Goal: Transaction & Acquisition: Purchase product/service

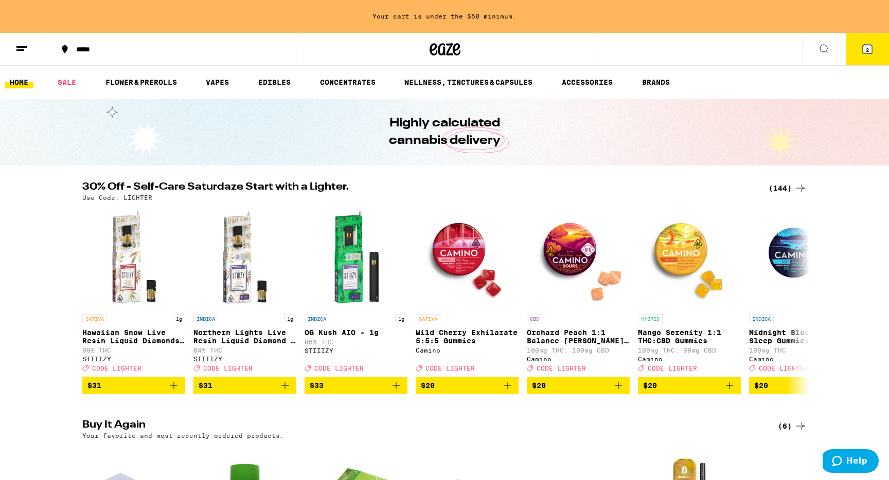
click at [798, 184] on icon at bounding box center [800, 188] width 12 height 12
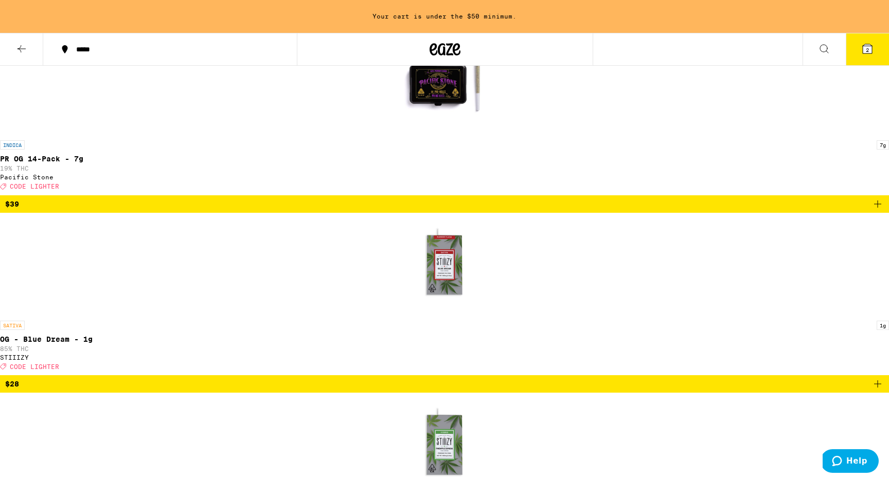
scroll to position [2515, 0]
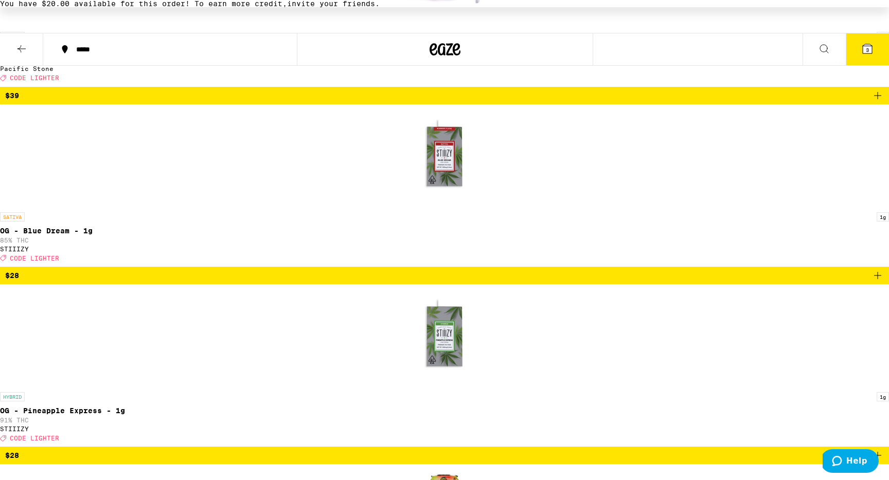
scroll to position [2623, 0]
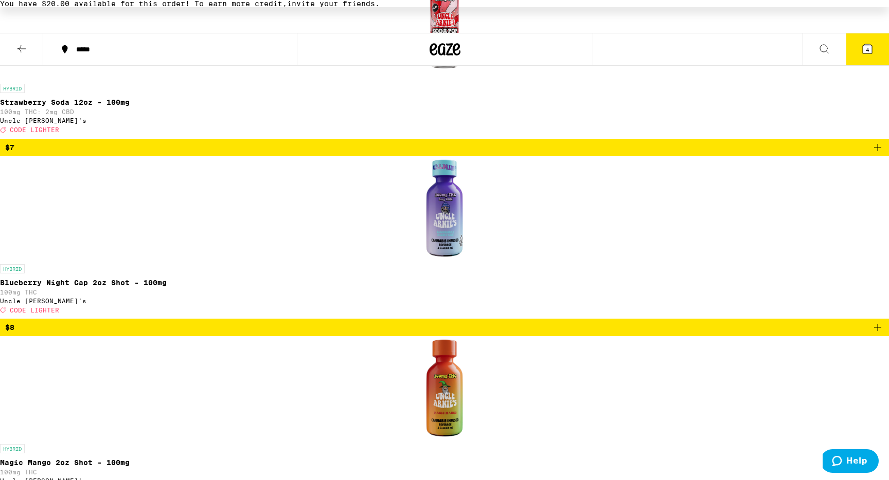
scroll to position [3279, 0]
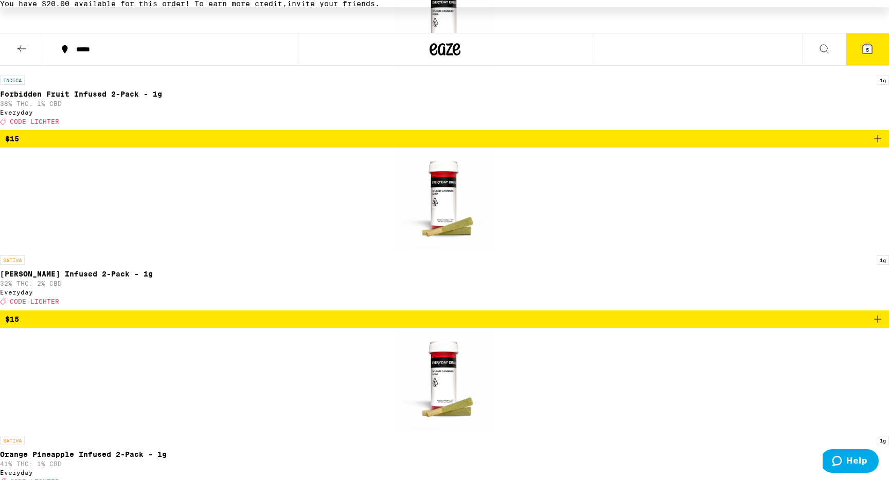
scroll to position [5110, 0]
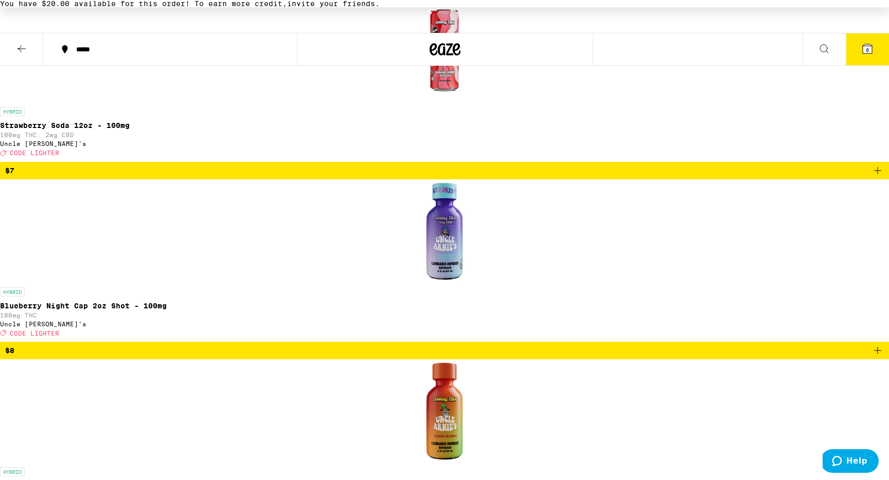
scroll to position [3261, 0]
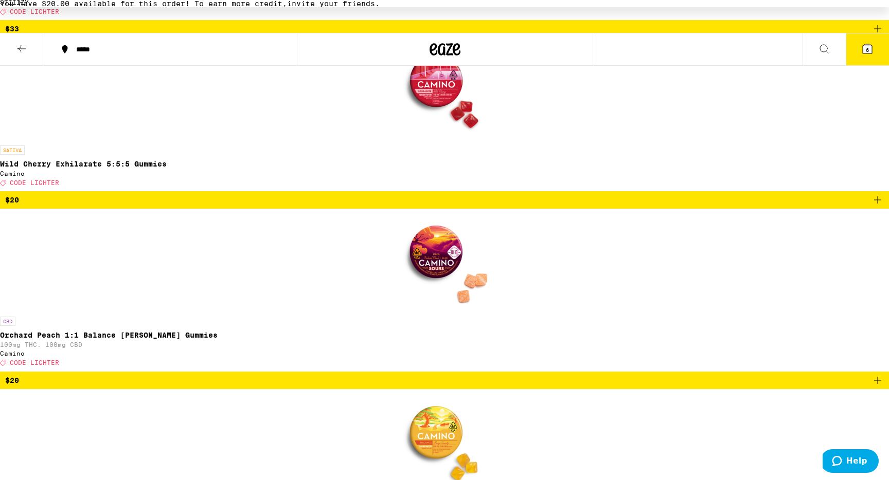
scroll to position [894, 0]
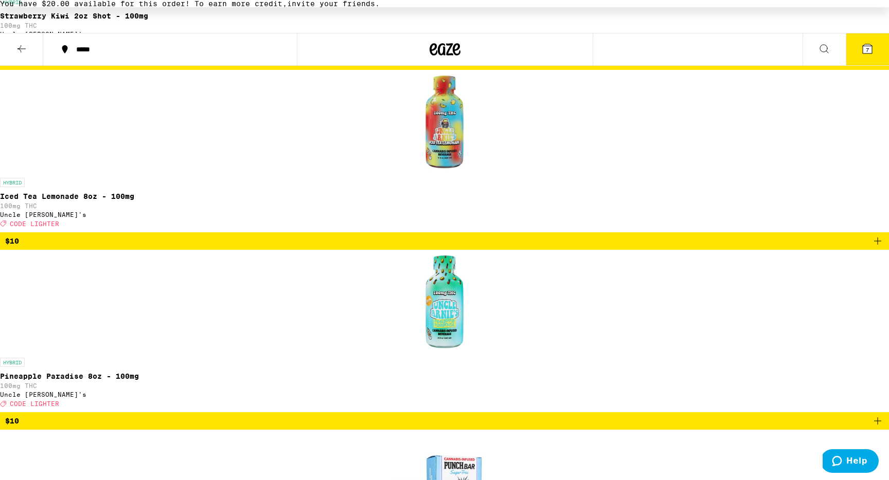
scroll to position [3919, 0]
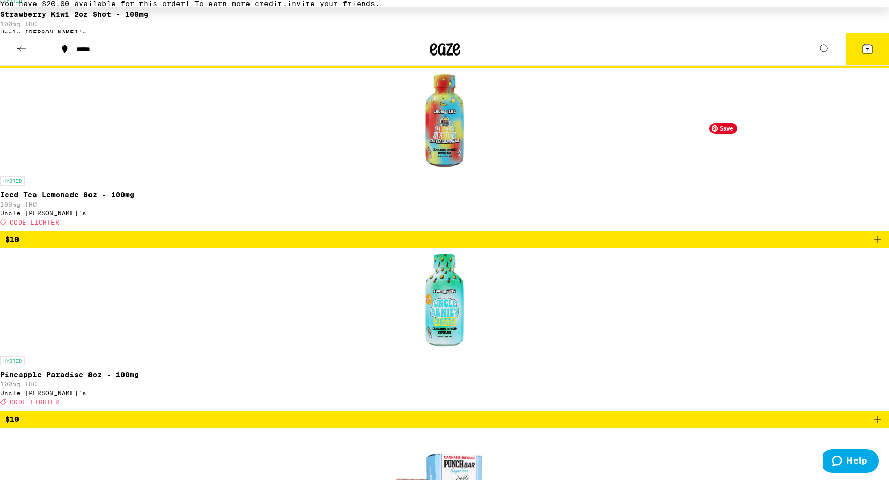
click at [871, 43] on icon at bounding box center [867, 49] width 12 height 12
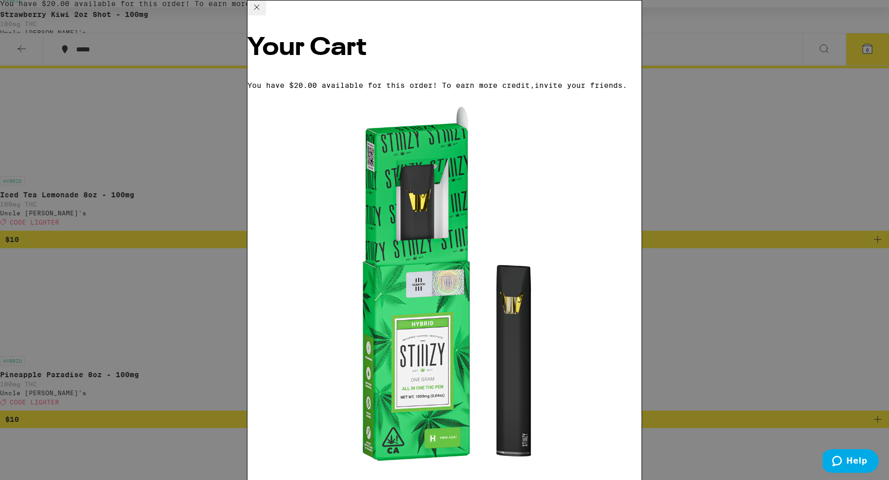
click at [823, 238] on div "Your Cart You have $20.00 available for this order! To earn more credit, invite…" at bounding box center [444, 240] width 889 height 480
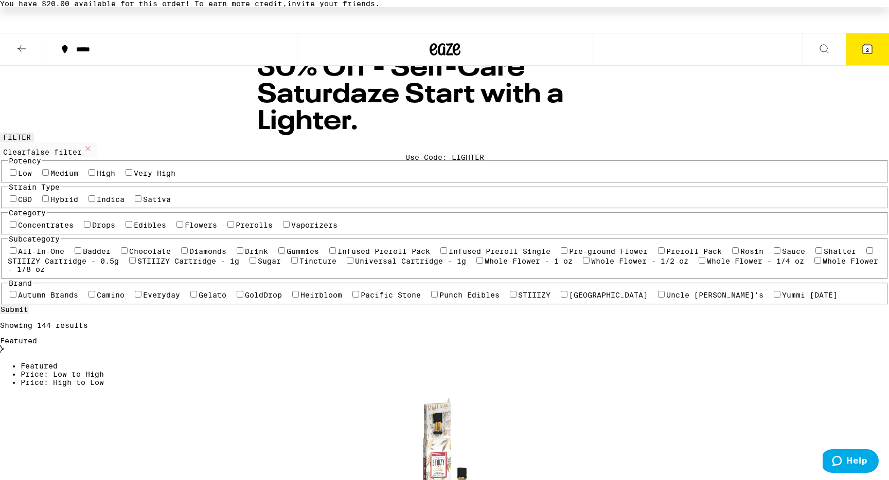
click at [440, 49] on icon at bounding box center [444, 49] width 31 height 19
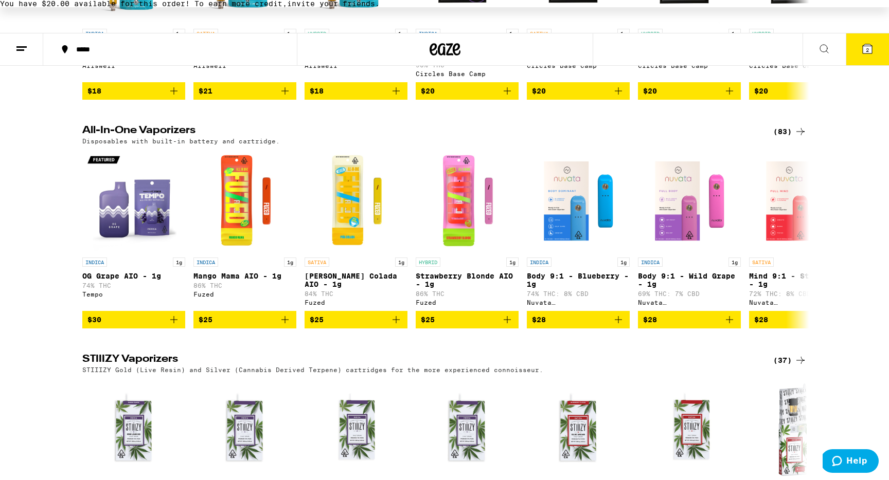
scroll to position [1221, 0]
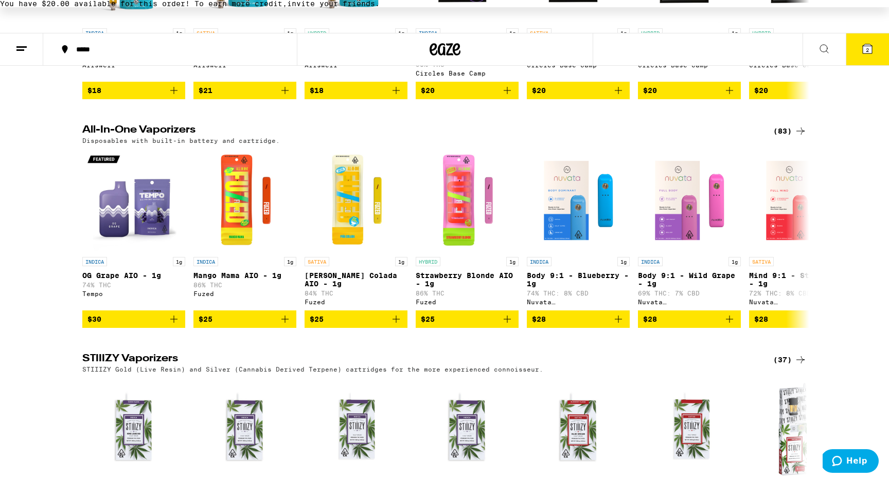
click at [781, 137] on div "(83)" at bounding box center [789, 131] width 33 height 12
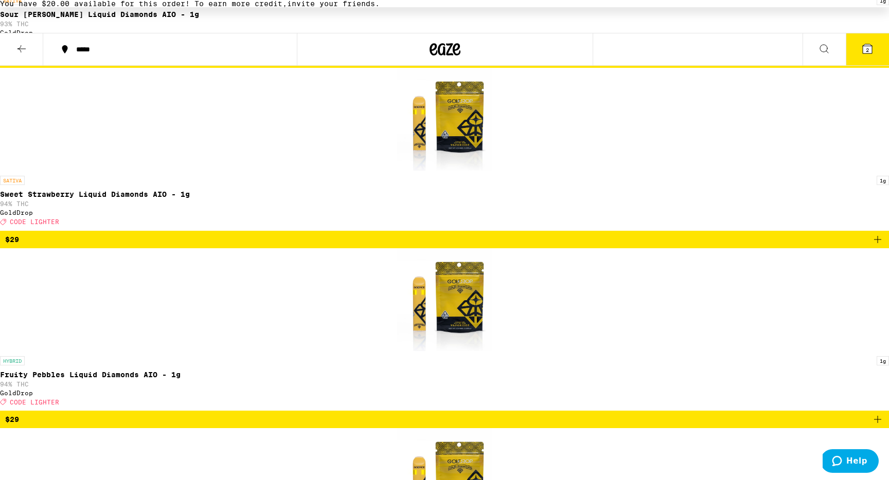
scroll to position [2710, 0]
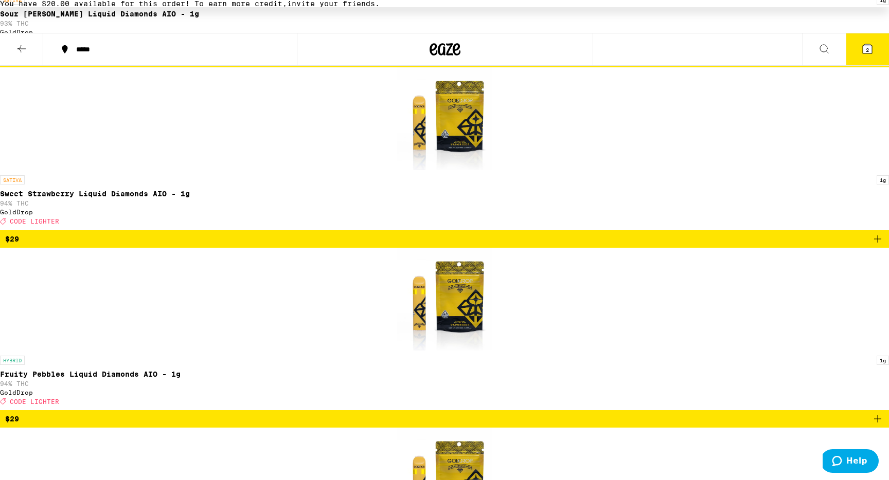
click at [866, 44] on icon at bounding box center [866, 48] width 9 height 9
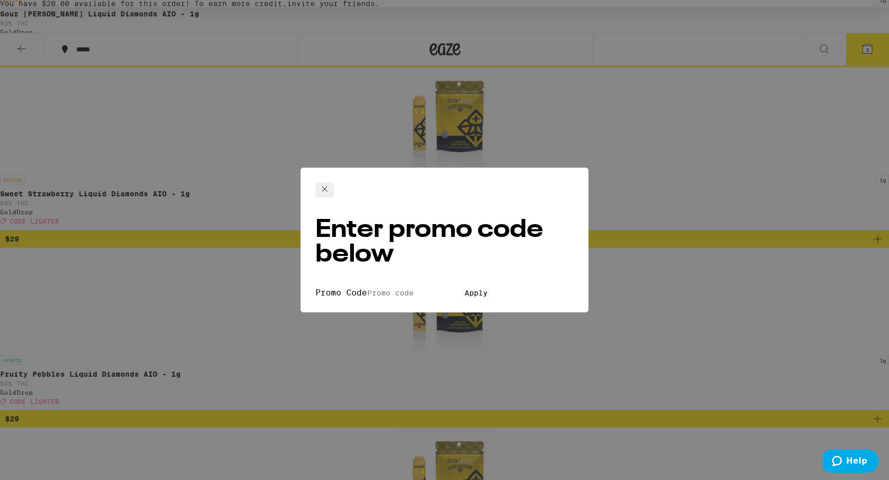
click at [456, 288] on input "Promo Code" at bounding box center [414, 292] width 95 height 9
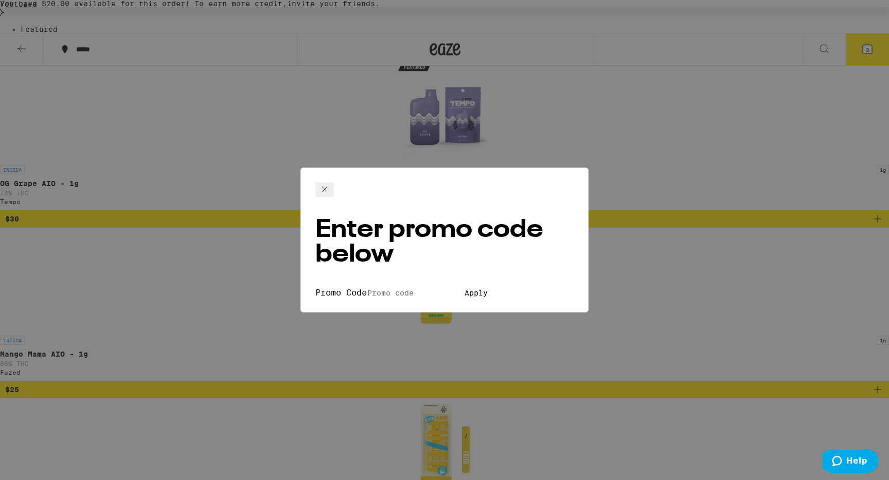
scroll to position [351, 0]
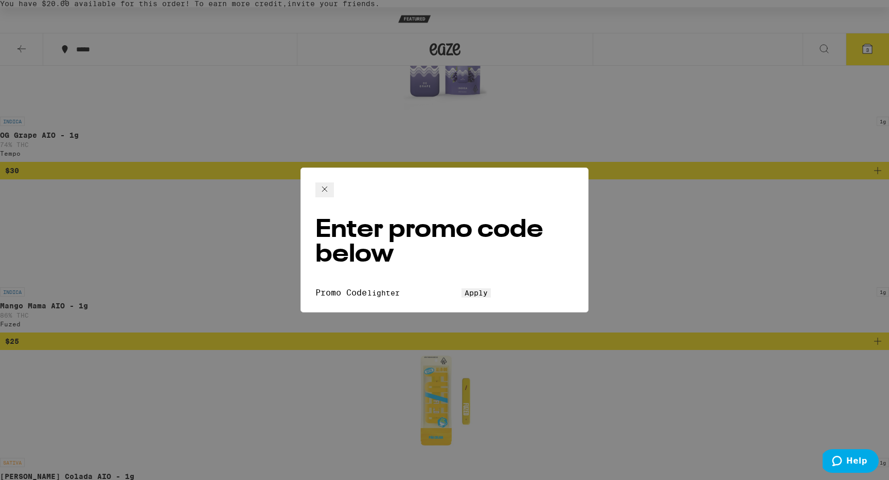
type input "lighter"
click at [474, 289] on span "Apply" at bounding box center [475, 293] width 23 height 8
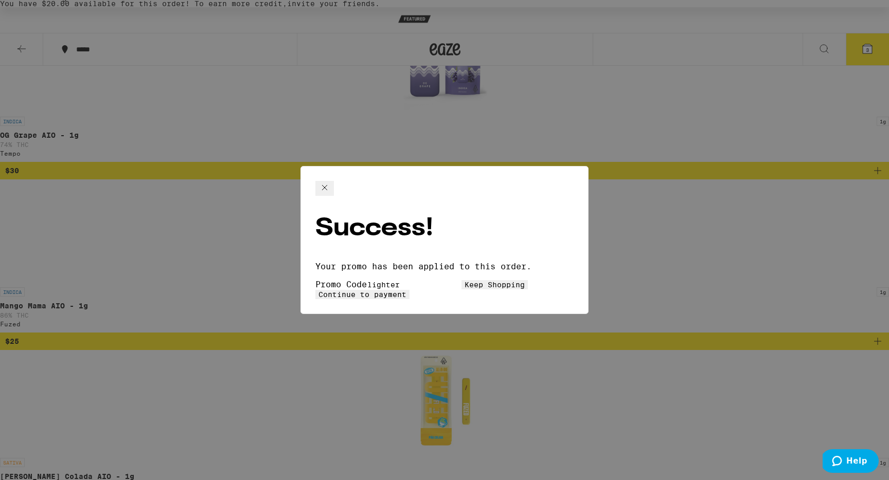
click at [406, 291] on span "Continue to payment" at bounding box center [362, 295] width 88 height 8
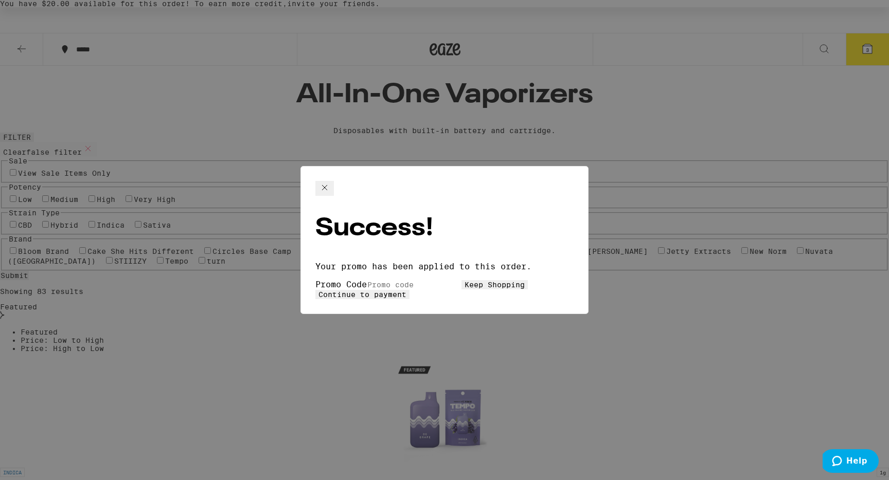
click at [461, 280] on button "Keep Shopping" at bounding box center [494, 284] width 66 height 9
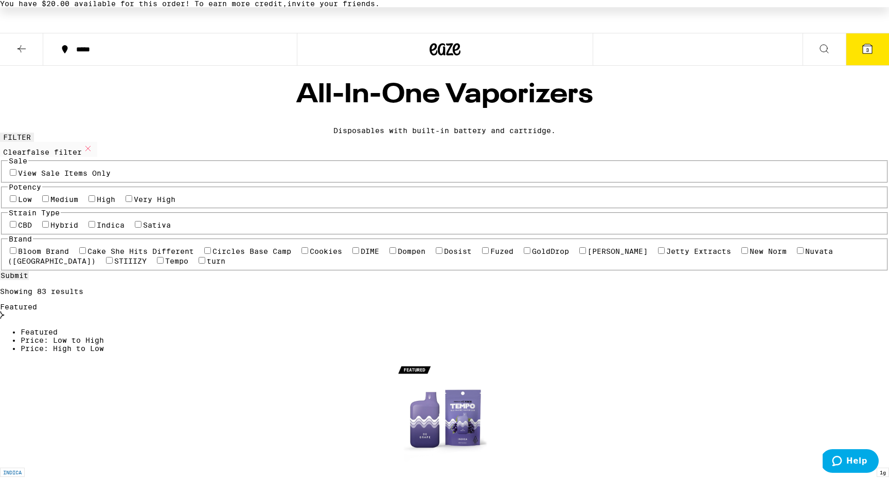
click at [868, 50] on icon at bounding box center [866, 48] width 9 height 9
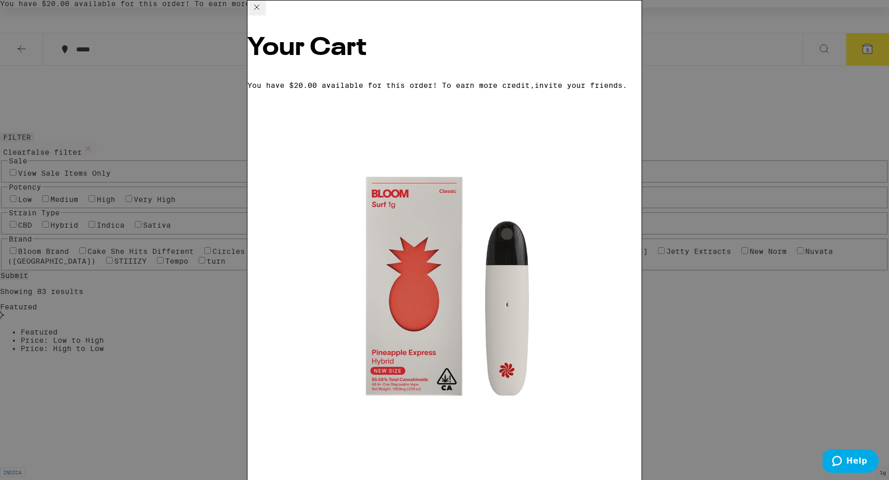
click at [845, 165] on div "Your Cart You have $20.00 available for this order! To earn more credit, invite…" at bounding box center [444, 240] width 889 height 480
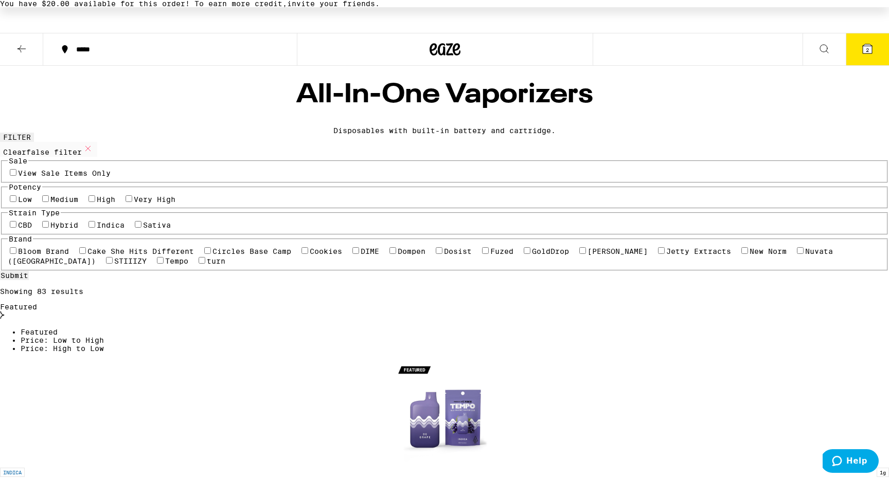
click at [449, 49] on icon at bounding box center [445, 49] width 15 height 12
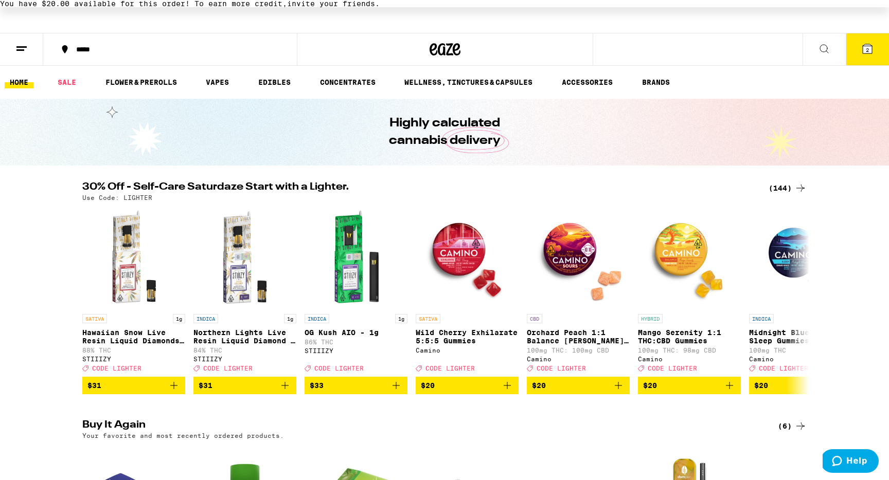
click at [779, 189] on div "(144)" at bounding box center [787, 188] width 38 height 12
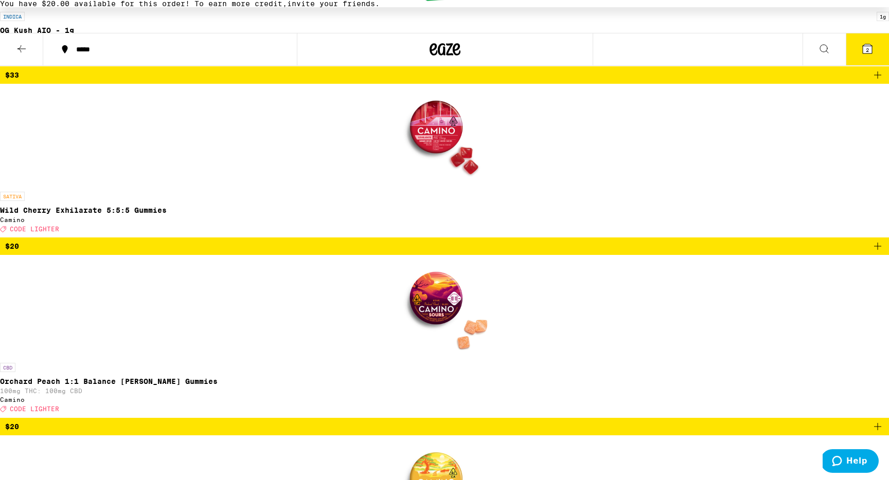
scroll to position [856, 0]
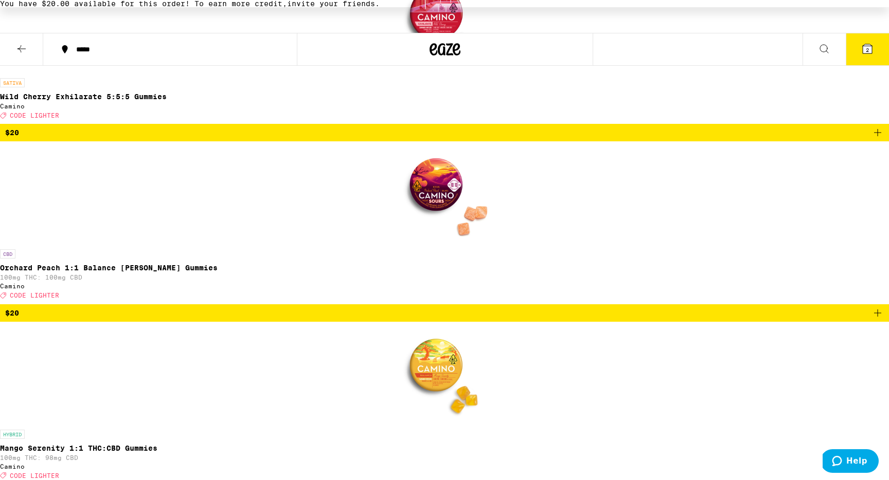
scroll to position [976, 0]
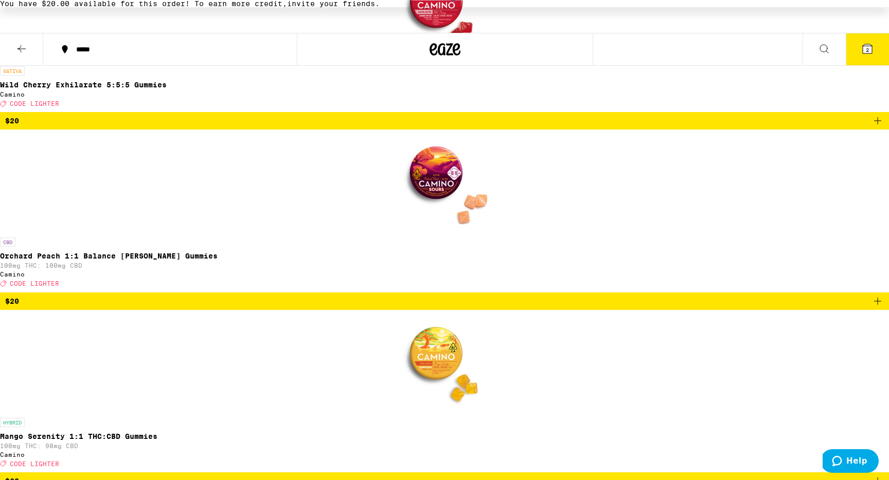
click at [871, 46] on icon at bounding box center [866, 48] width 9 height 9
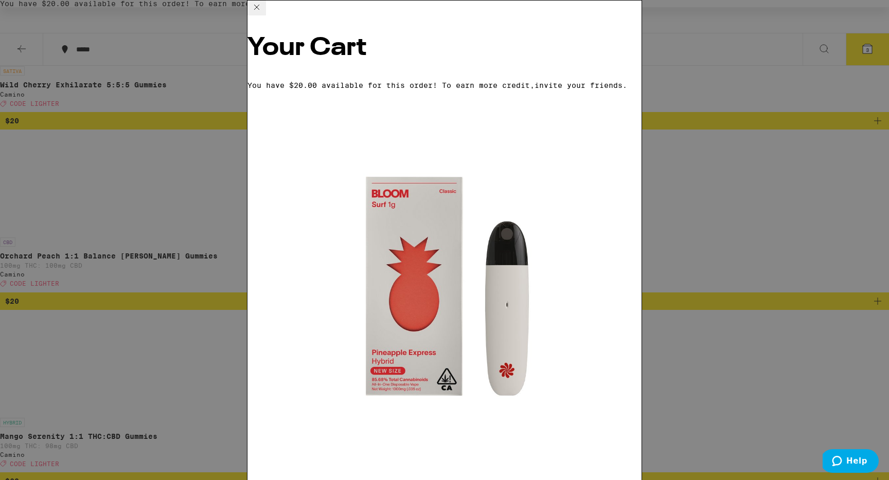
scroll to position [97, 0]
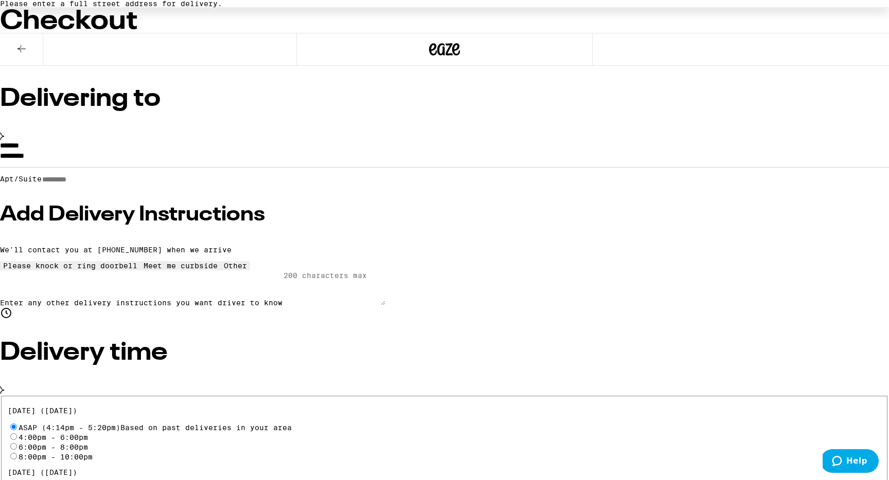
scroll to position [62, 0]
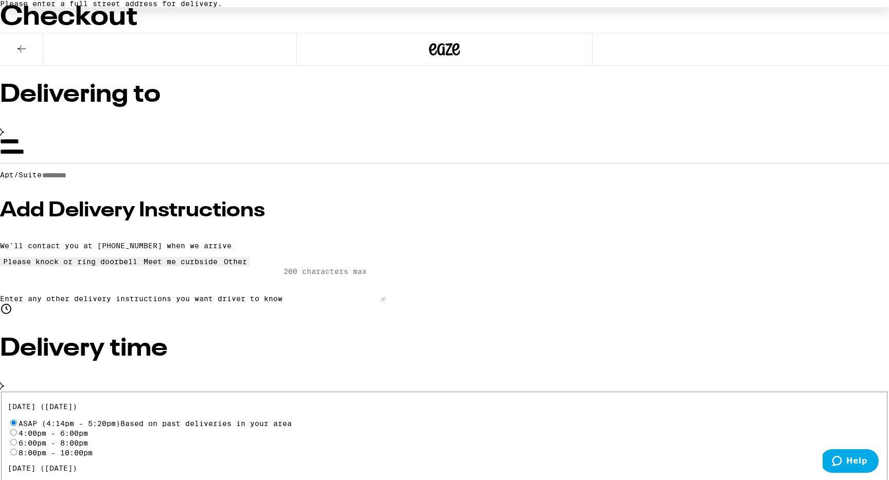
click at [115, 180] on input "Apt/Suite" at bounding box center [78, 175] width 73 height 9
type input "*"
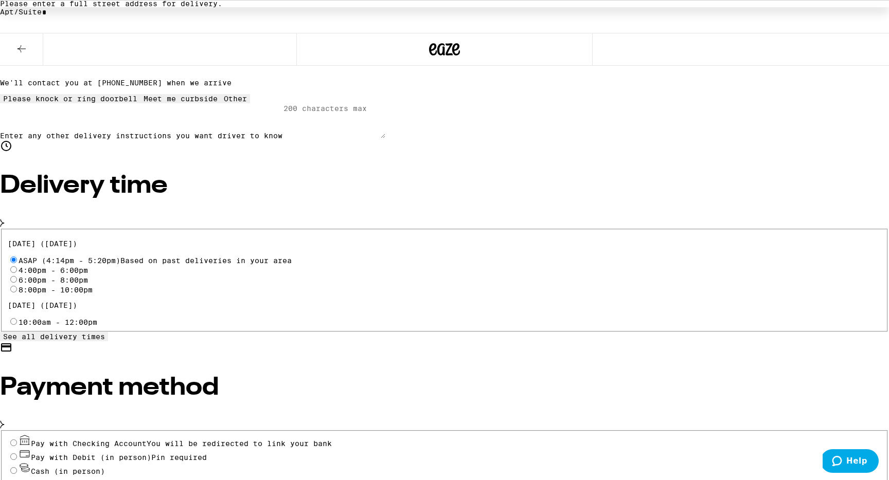
scroll to position [232, 0]
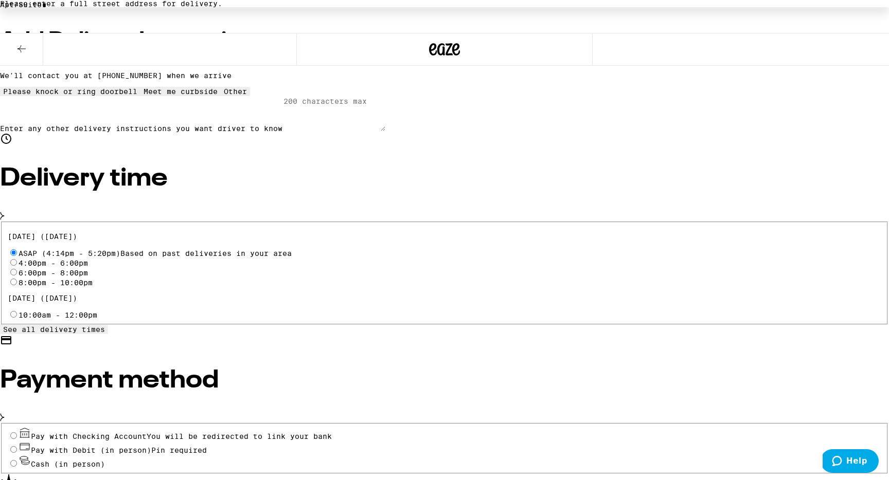
click at [151, 446] on span "Pay with Debit (in person)" at bounding box center [91, 450] width 120 height 8
click at [17, 446] on input "Pay with Debit (in person) Pin required" at bounding box center [13, 449] width 7 height 7
radio input "true"
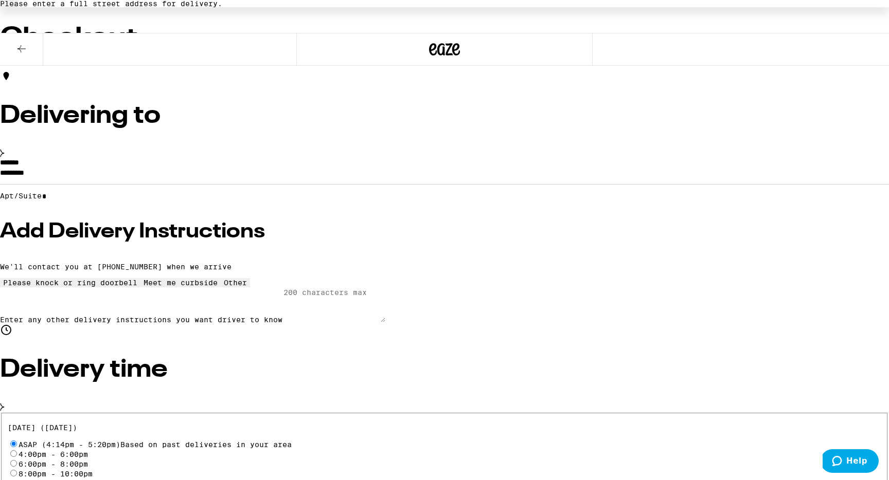
scroll to position [39, 0]
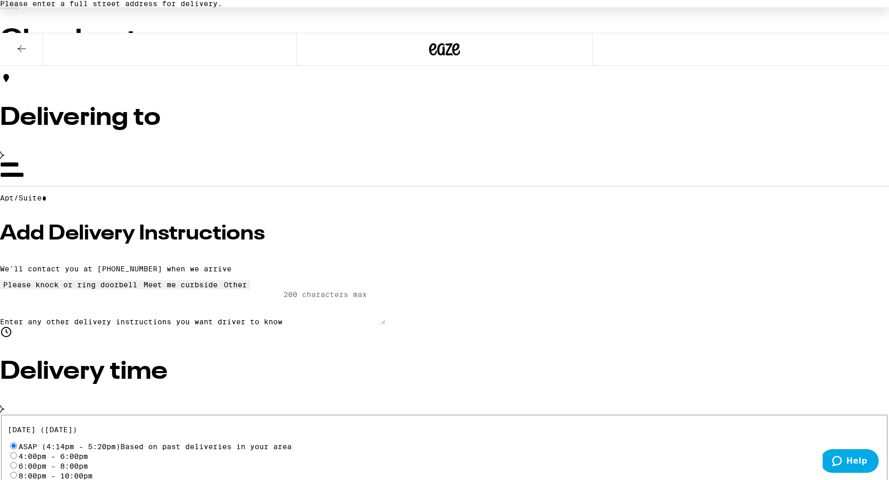
type input "5"
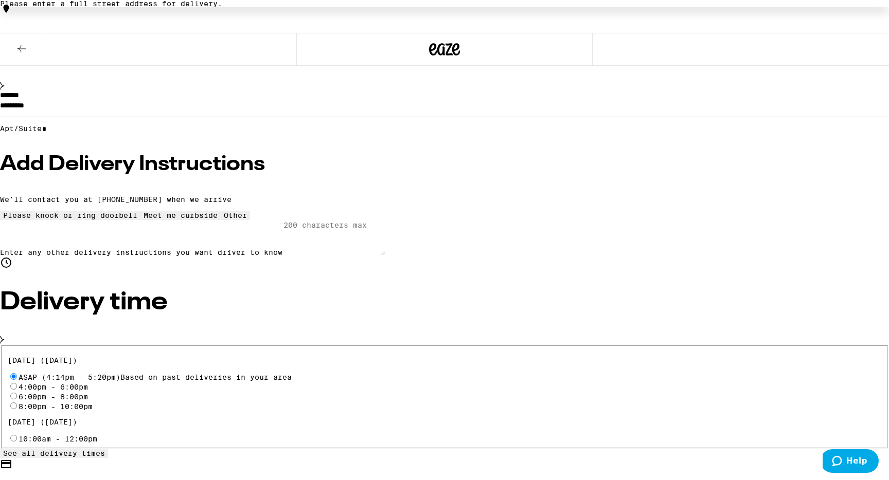
scroll to position [115, 0]
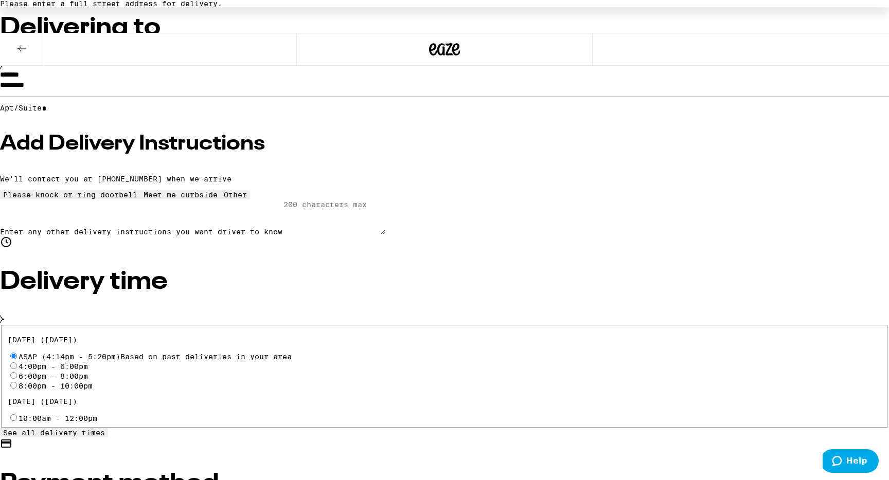
scroll to position [0, 0]
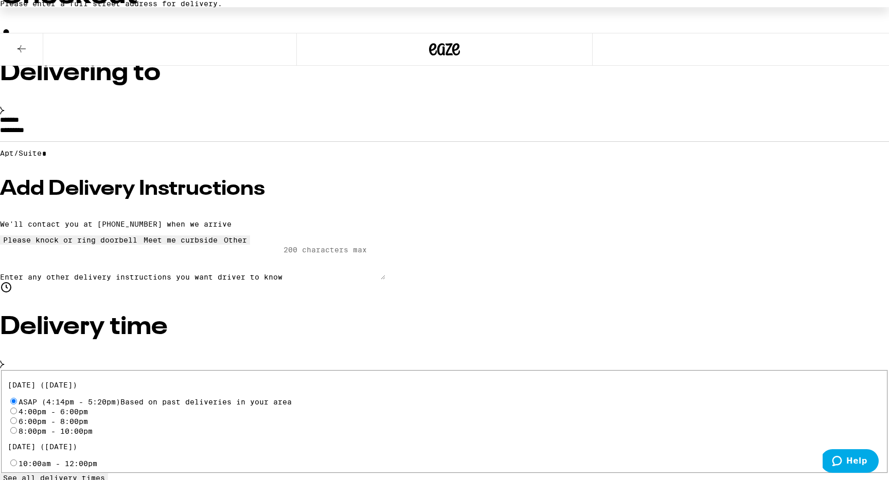
scroll to position [86, 0]
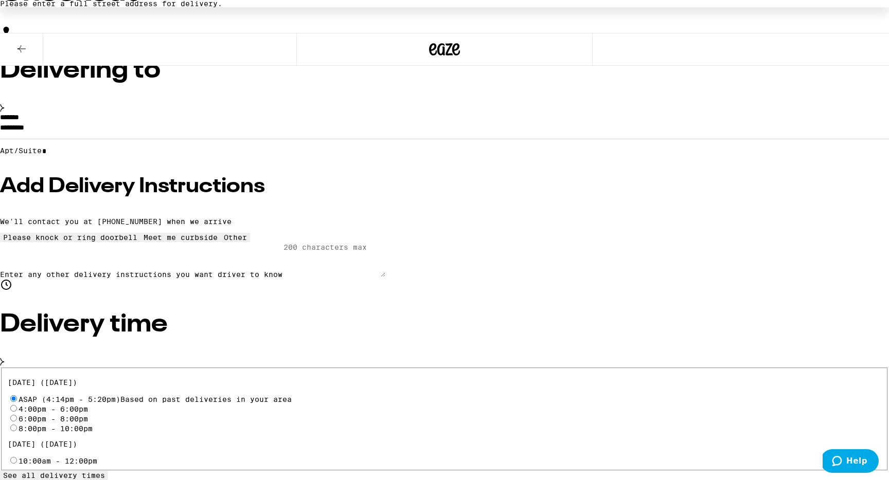
click at [299, 139] on input "*********" at bounding box center [444, 129] width 889 height 17
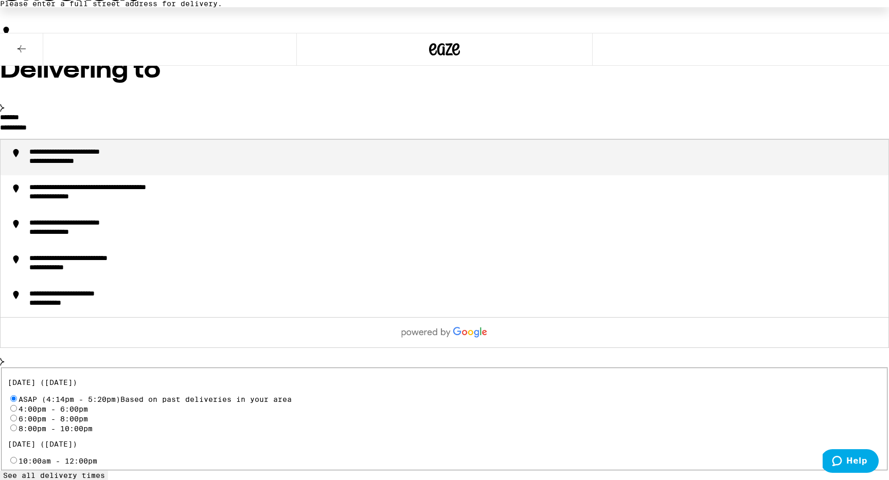
click at [269, 175] on li "**********" at bounding box center [444, 157] width 887 height 35
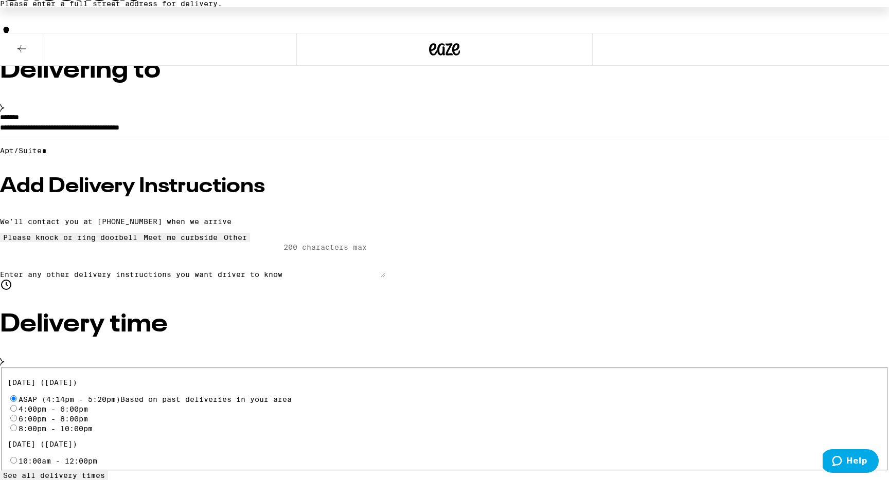
type input "**********"
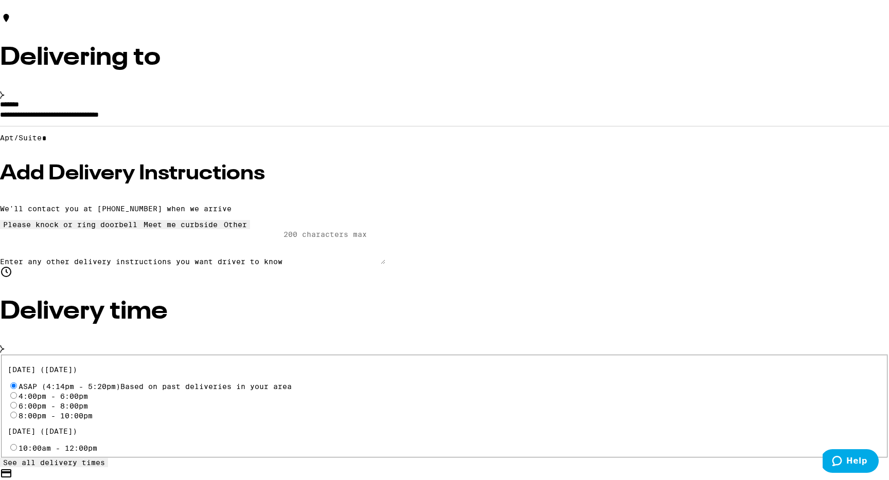
scroll to position [93, 0]
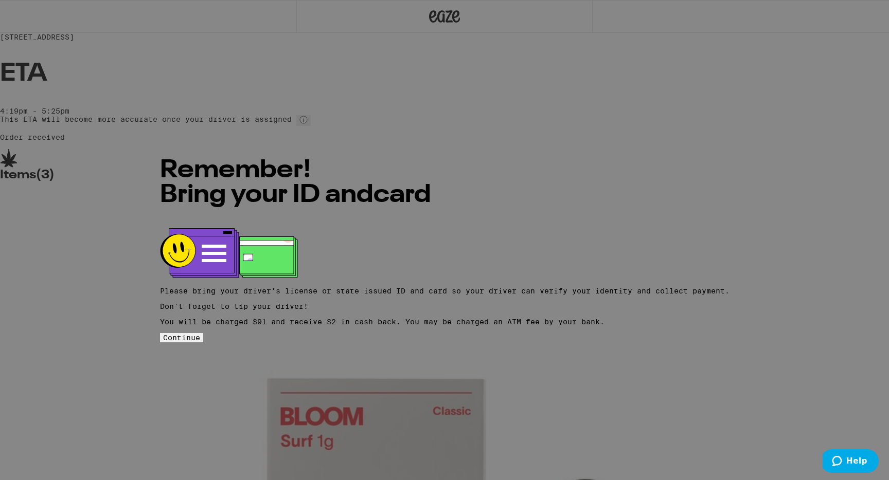
click at [203, 342] on button "Continue" at bounding box center [181, 337] width 43 height 9
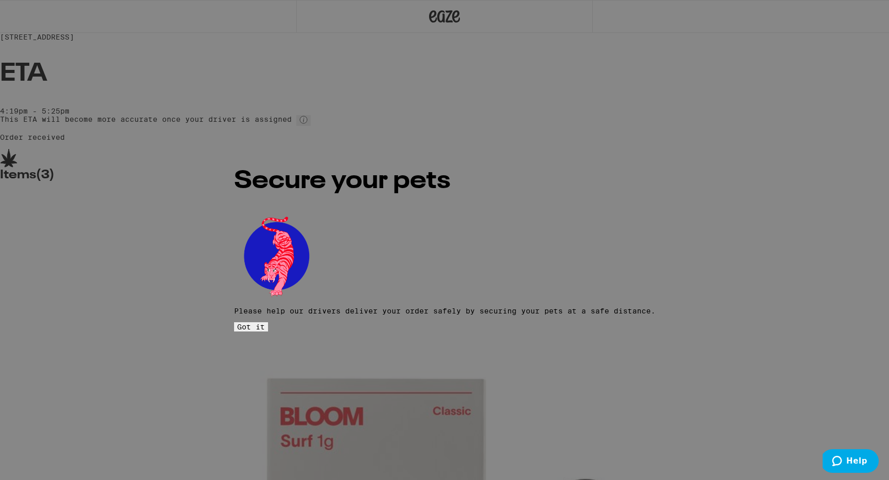
click at [265, 323] on span "Got it" at bounding box center [251, 327] width 28 height 8
